Goal: Transaction & Acquisition: Obtain resource

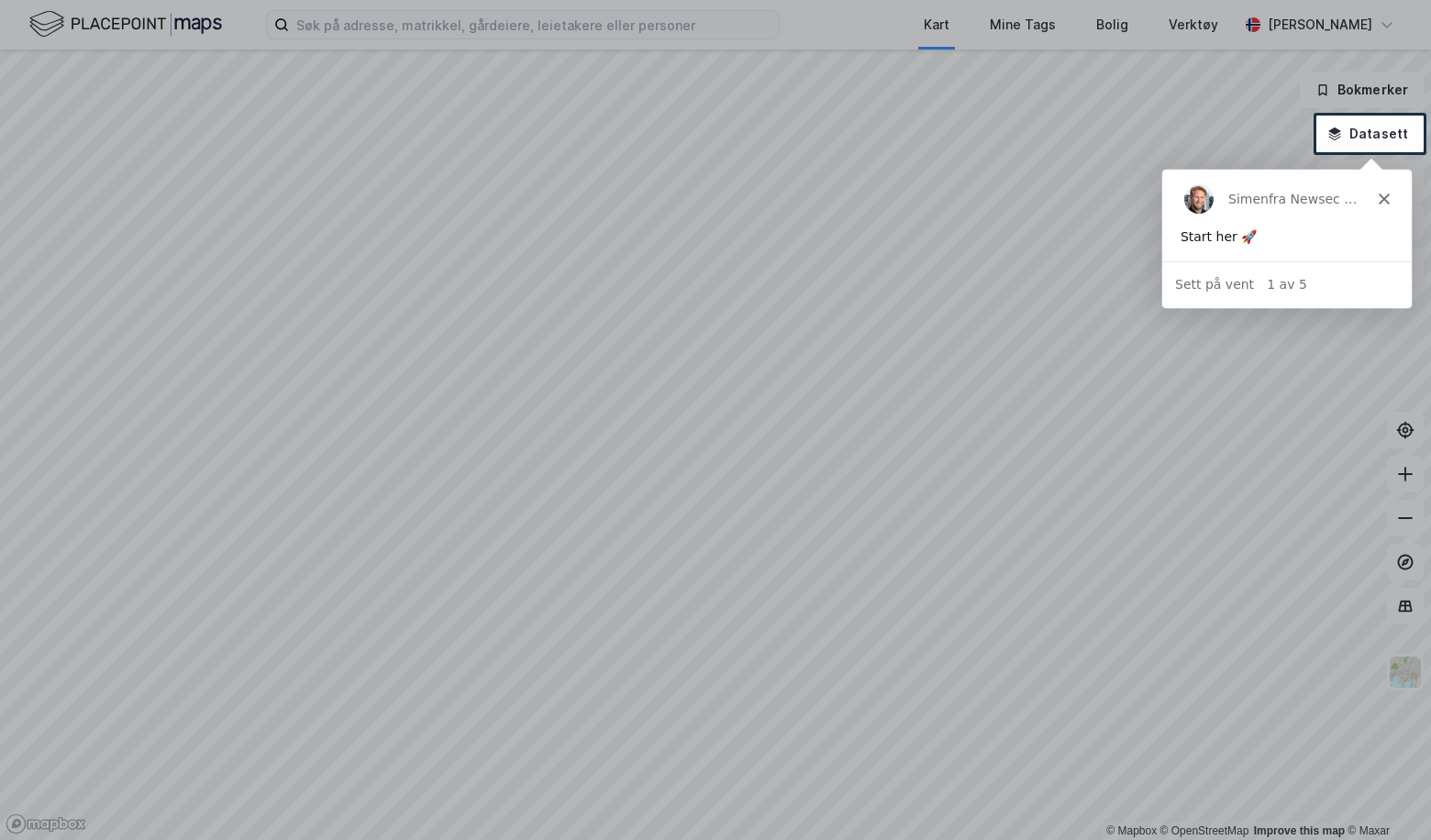
click at [1389, 198] on div "Simen fra Newsec Maps" at bounding box center [1287, 198] width 250 height 59
click at [451, 22] on div at bounding box center [716, 58] width 1431 height 116
click at [1381, 200] on polygon "Lukk" at bounding box center [1383, 197] width 11 height 11
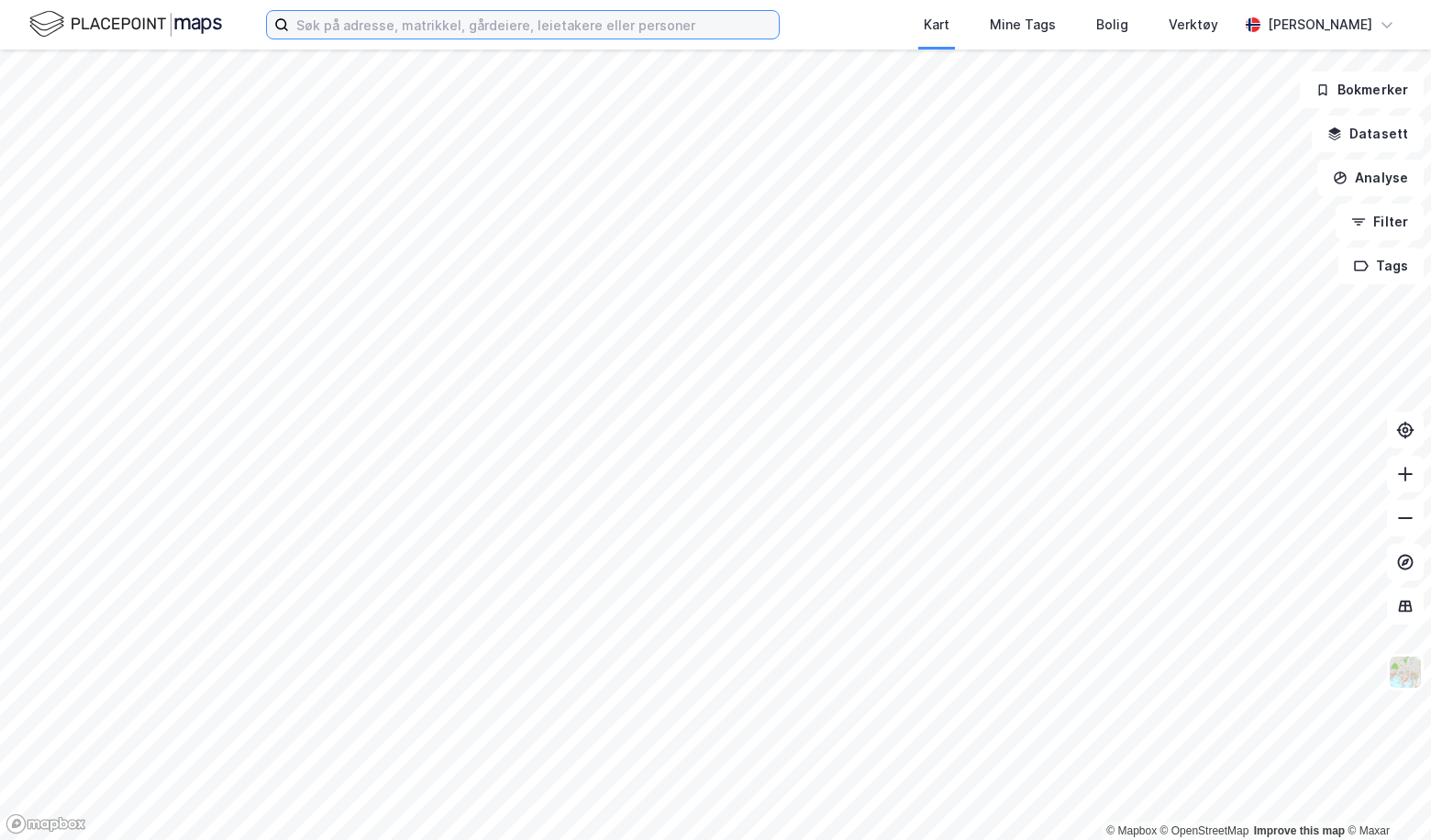
click at [496, 34] on input at bounding box center [534, 25] width 490 height 28
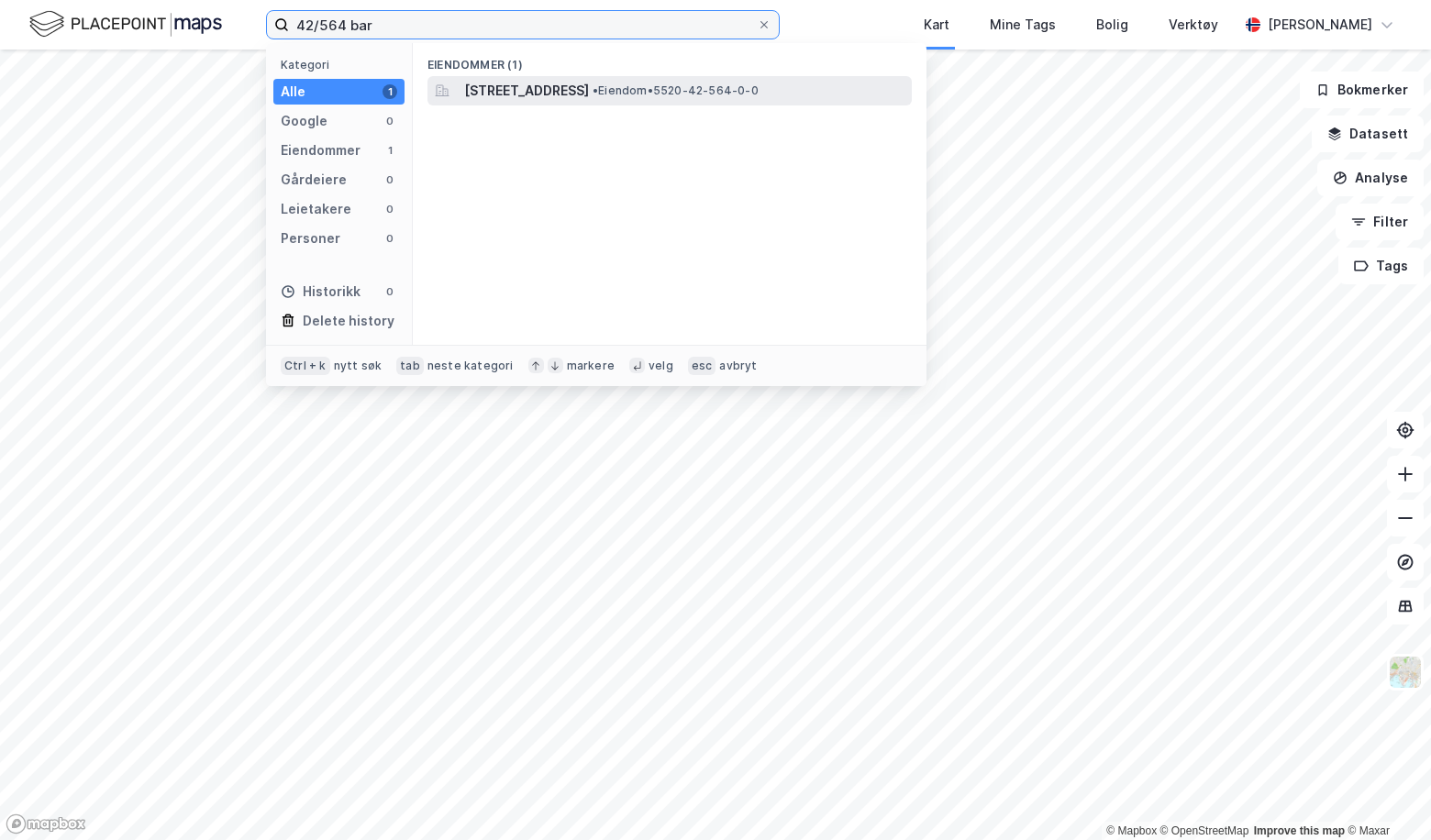
type input "42/564 bar"
click at [548, 86] on span "[STREET_ADDRESS]" at bounding box center [526, 90] width 125 height 22
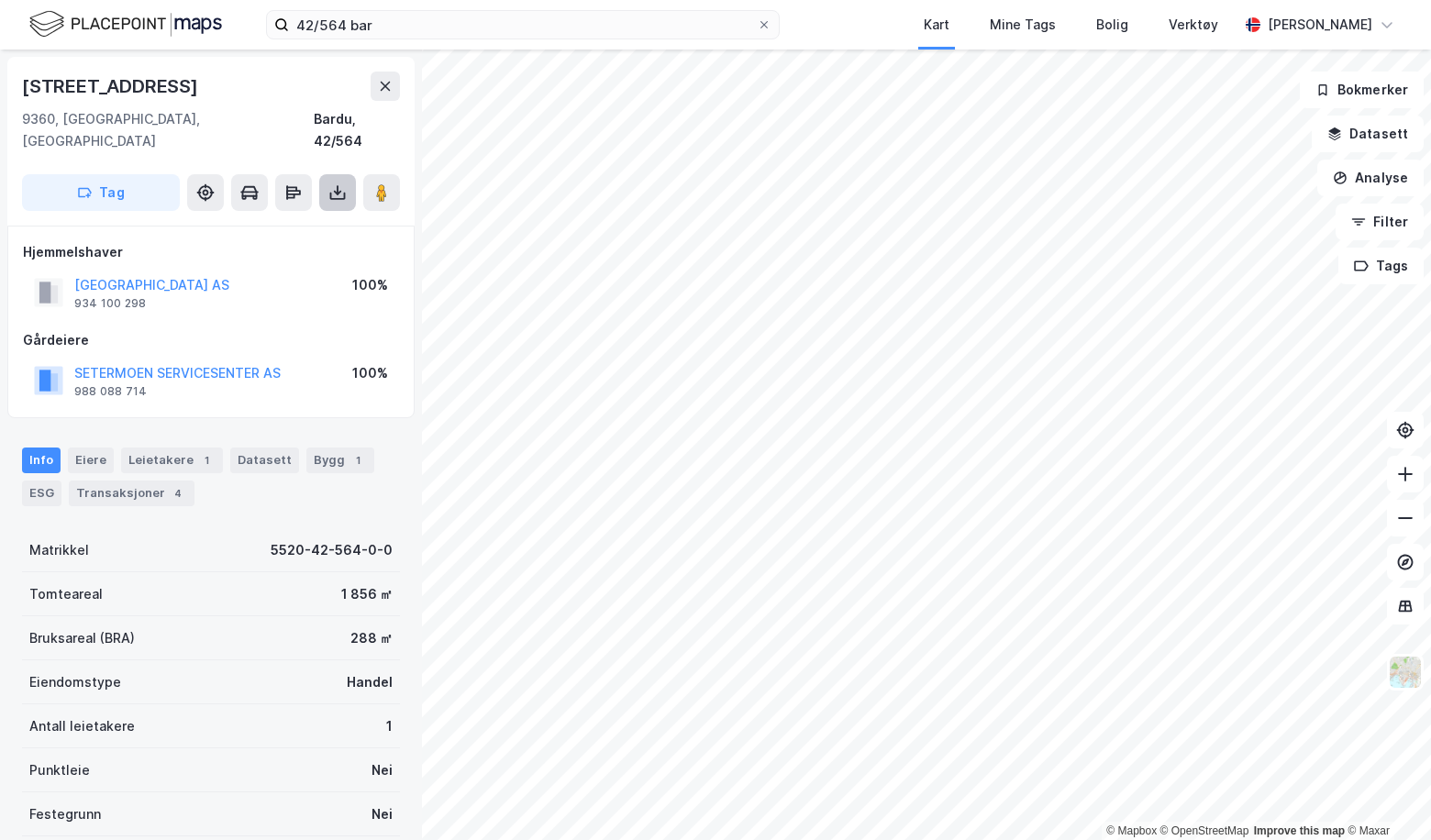
click at [339, 184] on icon at bounding box center [337, 193] width 19 height 19
click at [332, 214] on div "Last ned grunnbok" at bounding box center [258, 229] width 196 height 29
click at [325, 174] on button at bounding box center [337, 192] width 36 height 36
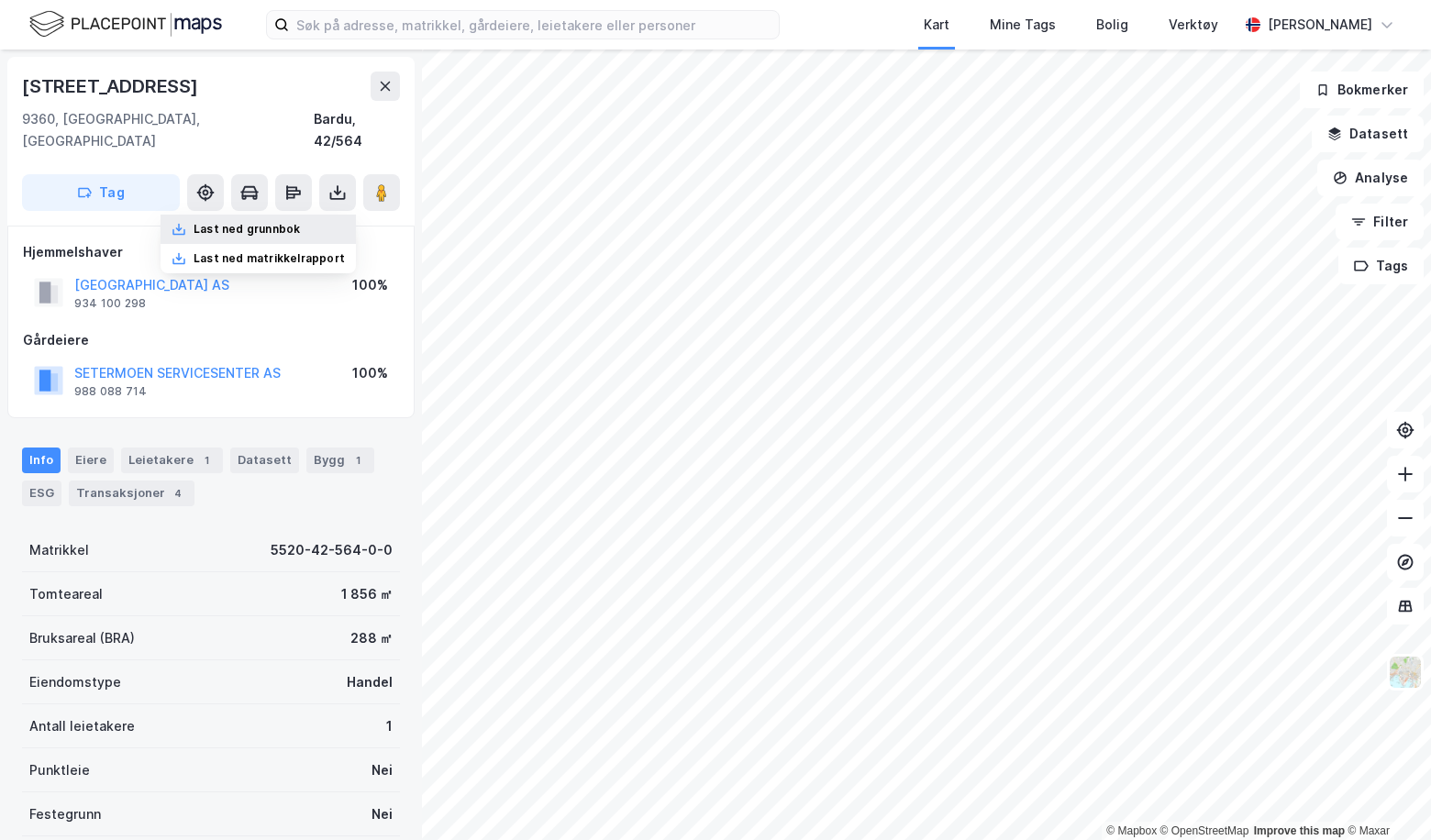
click at [316, 214] on div "Last ned grunnbok" at bounding box center [258, 229] width 196 height 29
